Goal: Task Accomplishment & Management: Manage account settings

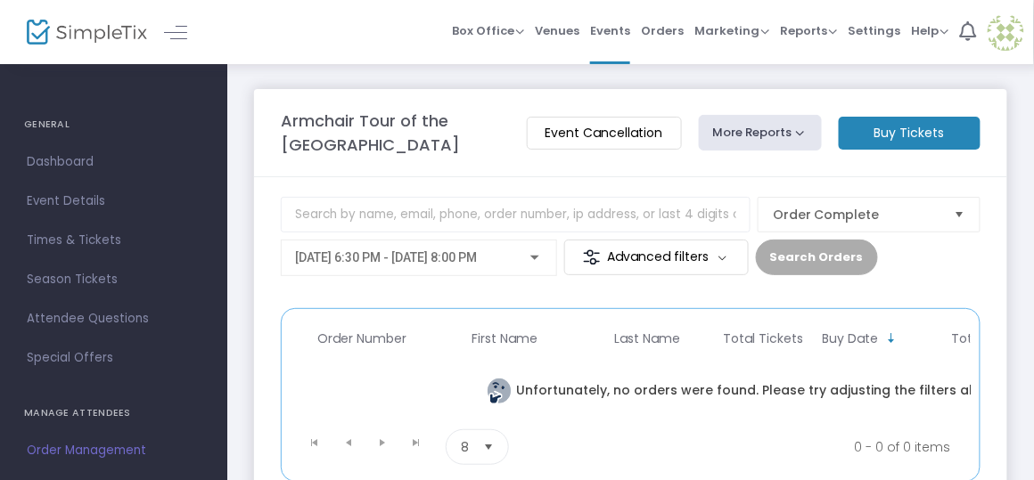
click at [532, 259] on div at bounding box center [534, 258] width 9 height 4
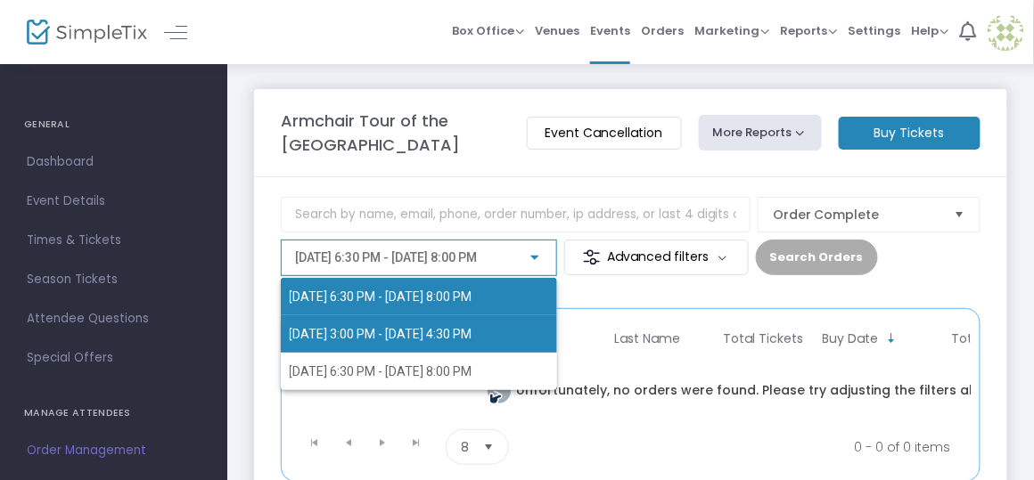
click at [518, 323] on span "[DATE] 3:00 PM - [DATE] 4:30 PM" at bounding box center [419, 334] width 259 height 37
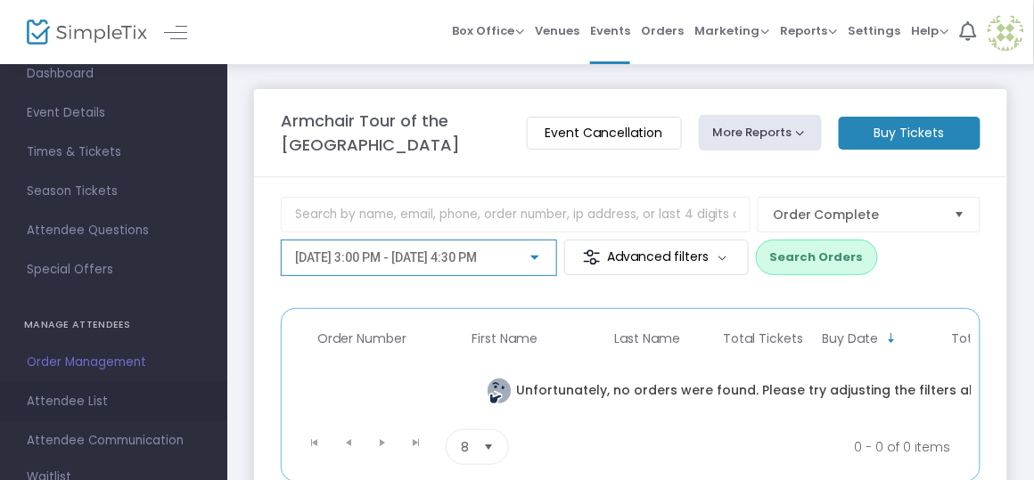
click at [105, 397] on span "Attendee List" at bounding box center [114, 401] width 174 height 23
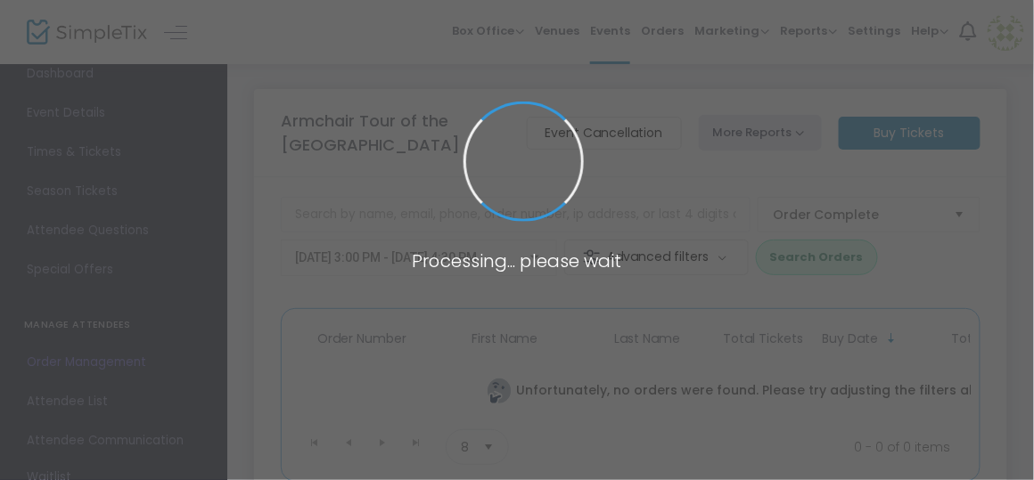
scroll to position [89, 0]
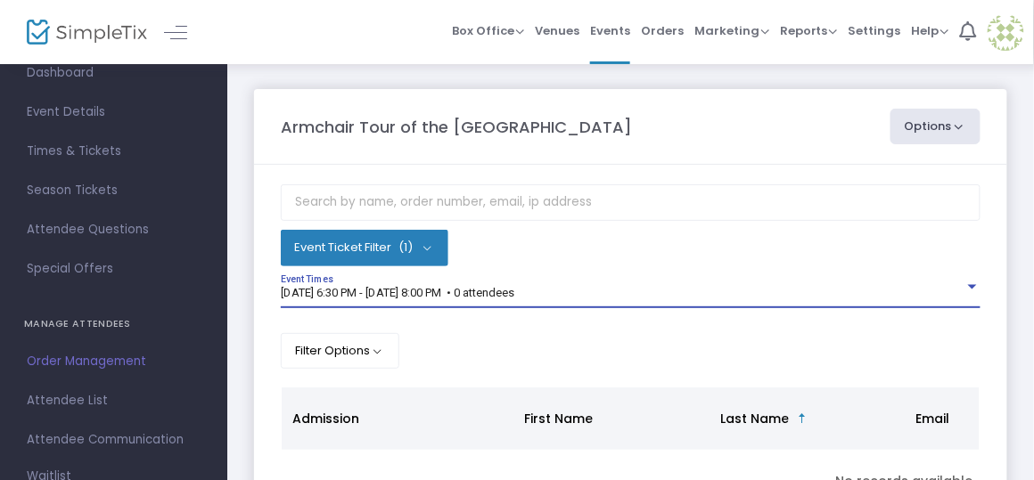
click at [512, 293] on span "[DATE] 6:30 PM - [DATE] 8:00 PM • 0 attendees" at bounding box center [398, 292] width 234 height 13
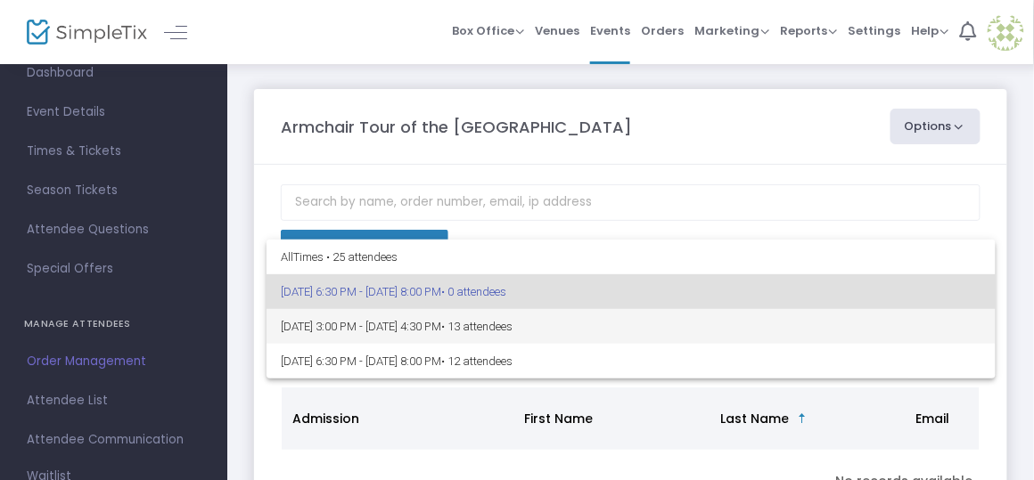
click at [511, 325] on span "[DATE] 3:00 PM - [DATE] 4:30 PM • 13 attendees" at bounding box center [631, 326] width 701 height 35
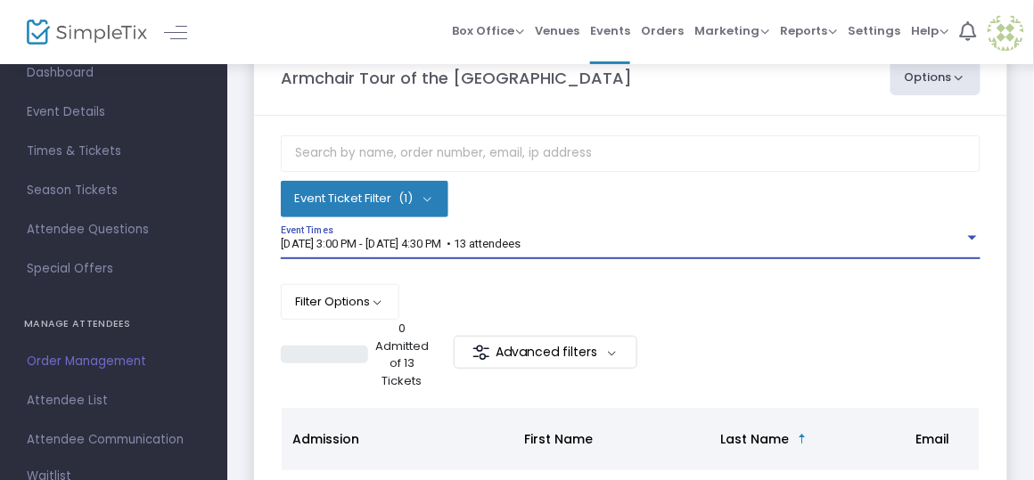
scroll to position [49, 0]
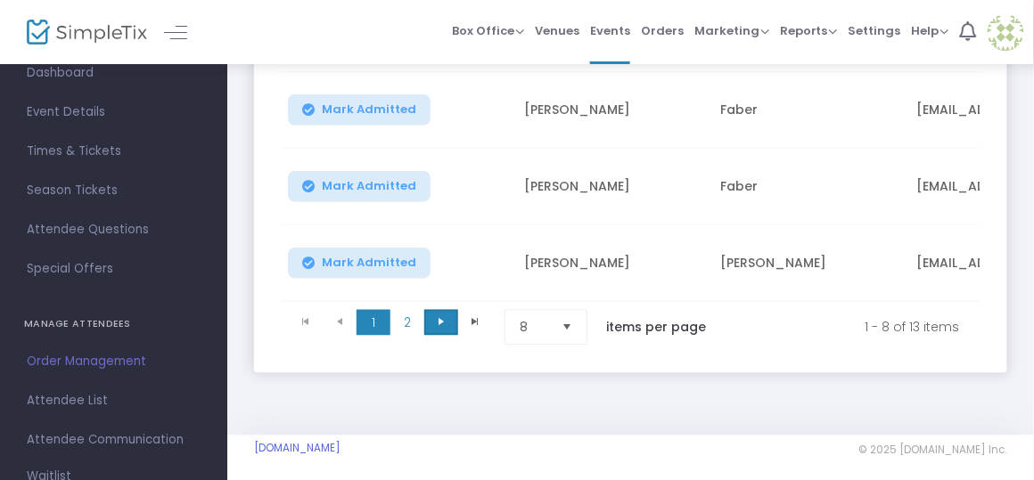
click at [439, 315] on span "Go to the next page" at bounding box center [441, 322] width 14 height 14
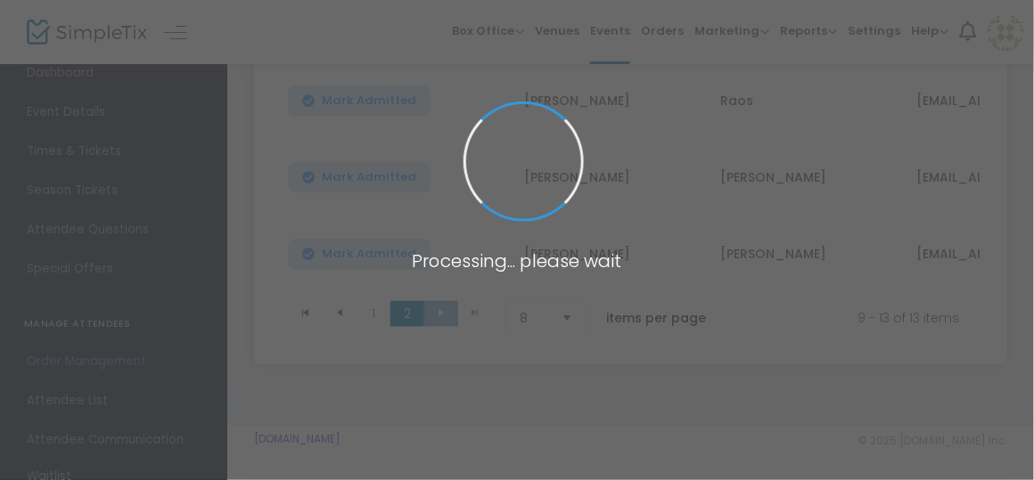
scroll to position [617, 0]
